Goal: Check status: Check status

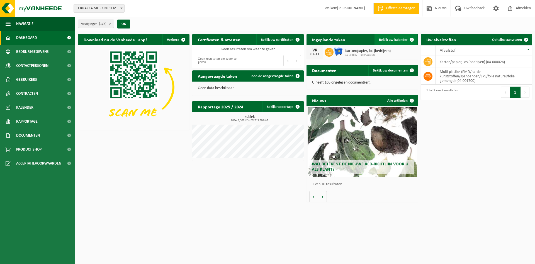
click at [412, 38] on span at bounding box center [412, 39] width 11 height 11
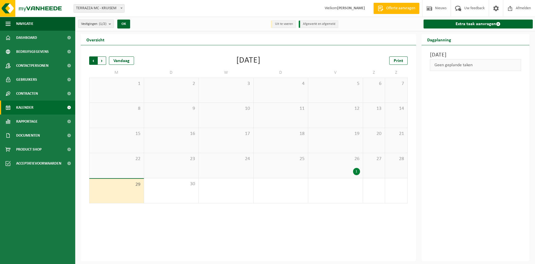
click at [102, 59] on span "Volgende" at bounding box center [102, 60] width 8 height 8
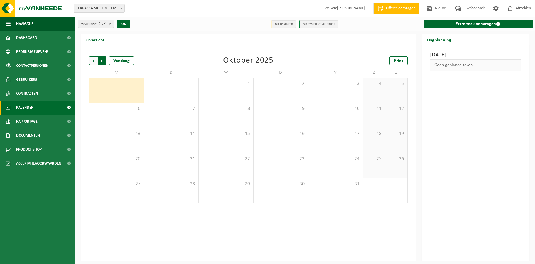
click at [95, 58] on span "Vorige" at bounding box center [93, 60] width 8 height 8
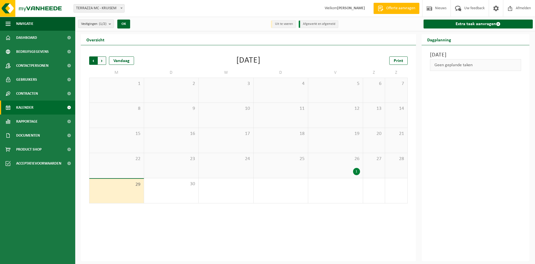
click at [102, 60] on span "Volgende" at bounding box center [102, 60] width 8 height 8
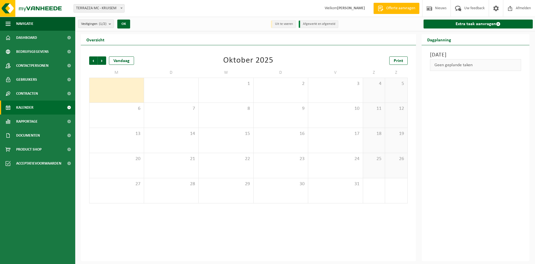
click at [102, 60] on span "Volgende" at bounding box center [102, 60] width 8 height 8
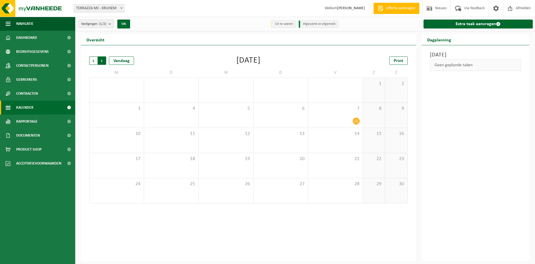
click at [93, 58] on span "Vorige" at bounding box center [93, 60] width 8 height 8
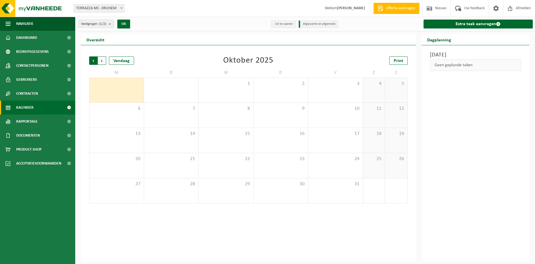
click at [101, 60] on span "Volgende" at bounding box center [102, 60] width 8 height 8
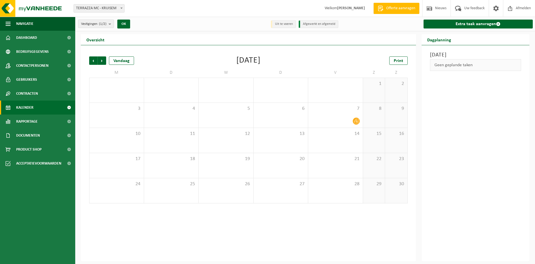
click at [101, 60] on span "Volgende" at bounding box center [102, 60] width 8 height 8
